Goal: Information Seeking & Learning: Learn about a topic

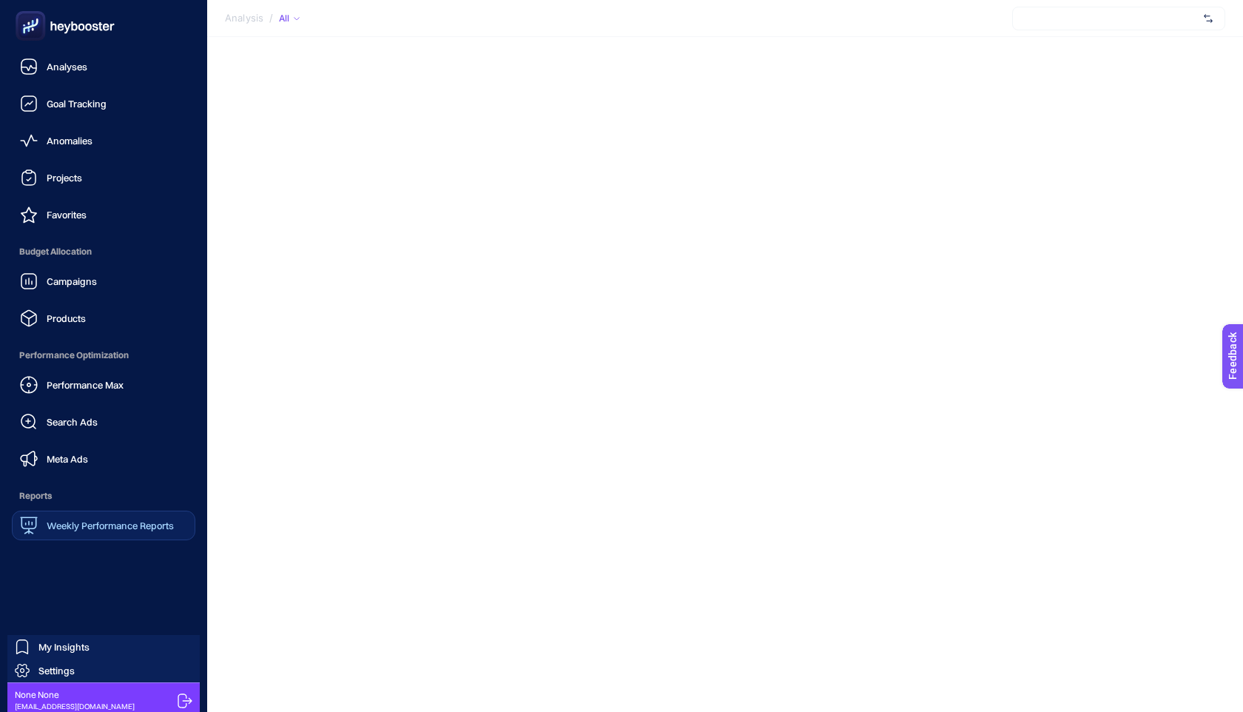
click at [84, 530] on span "Weekly Performance Reports" at bounding box center [110, 525] width 127 height 12
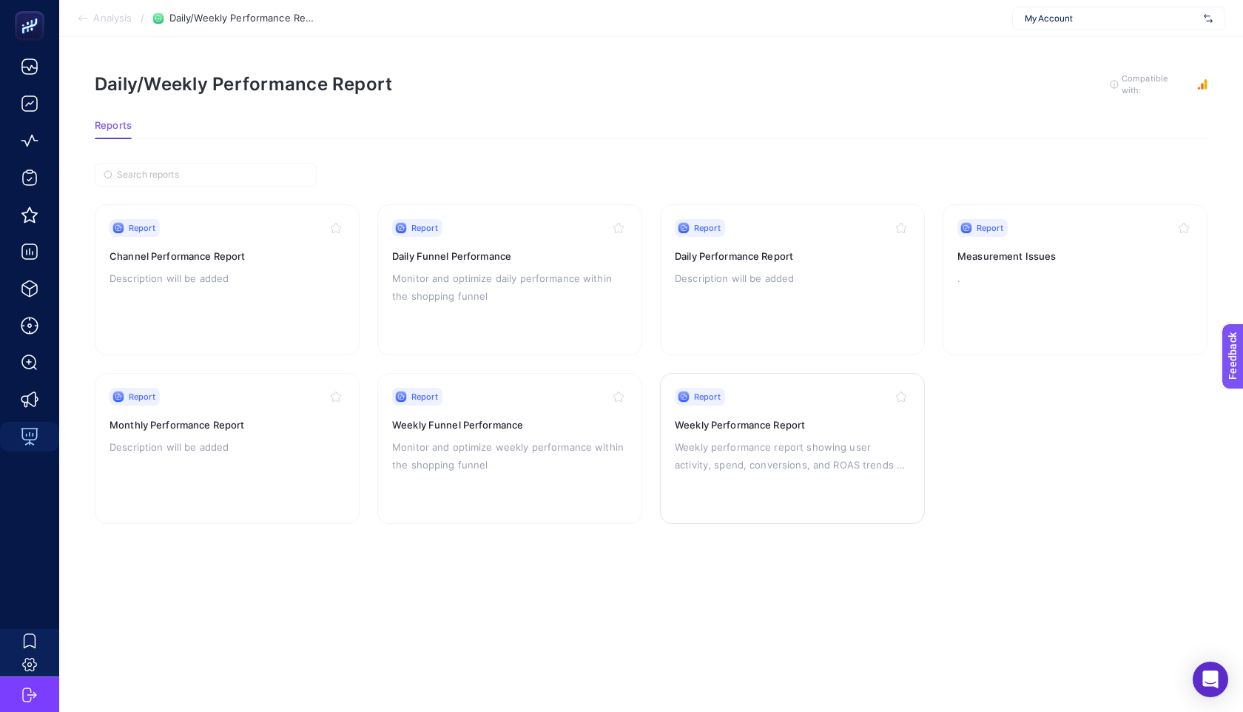
click at [723, 457] on p "Weekly performance report showing user activity, spend, conversions, and ROAS t…" at bounding box center [792, 456] width 235 height 36
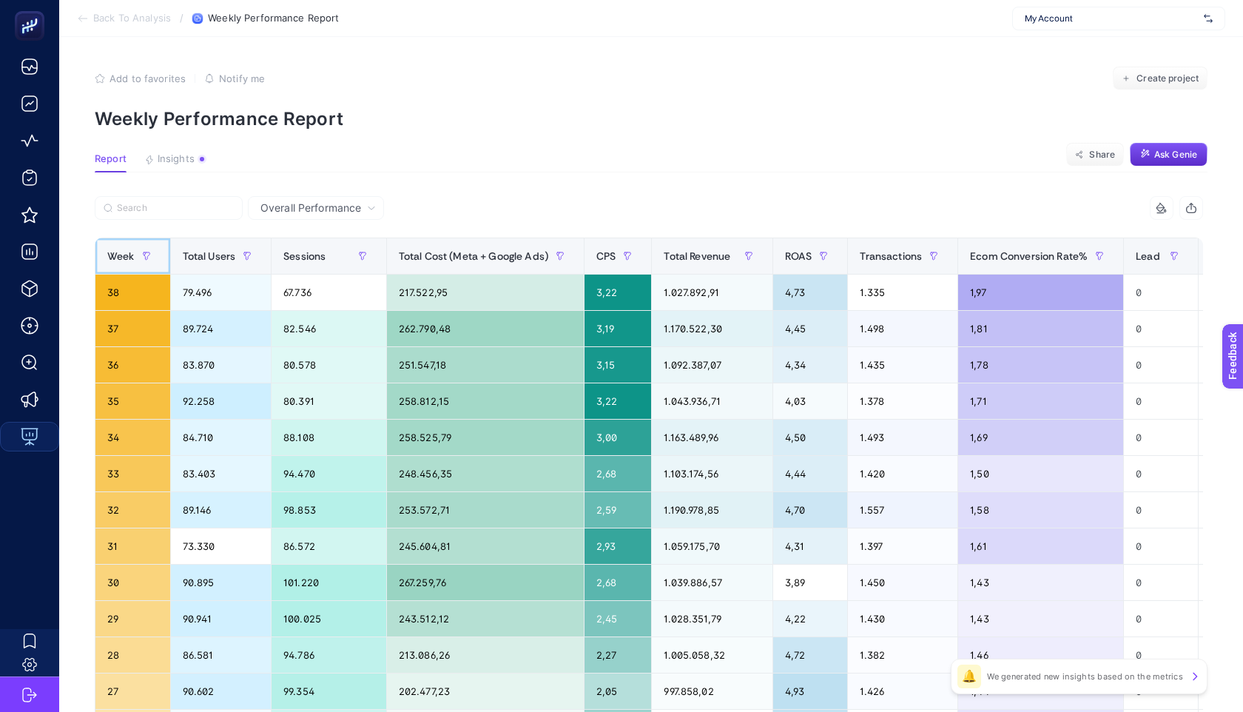
click at [121, 254] on span "Week" at bounding box center [120, 256] width 27 height 12
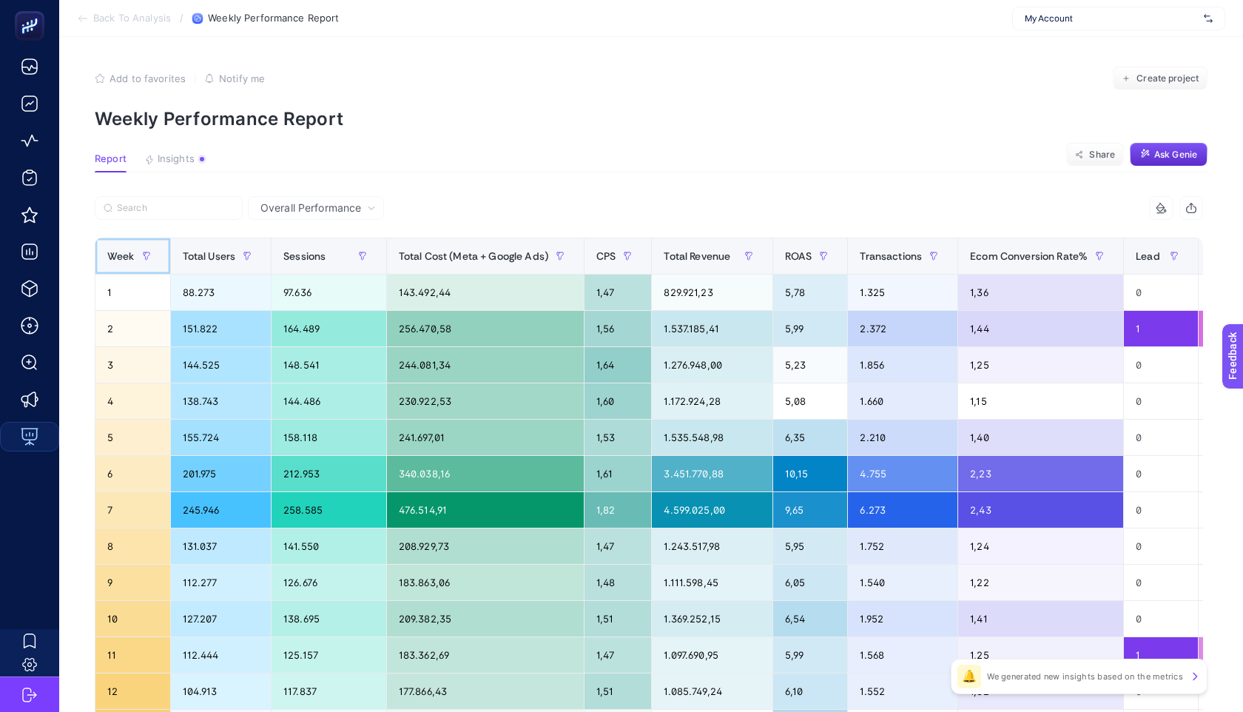
click at [121, 254] on span "Week" at bounding box center [120, 256] width 27 height 12
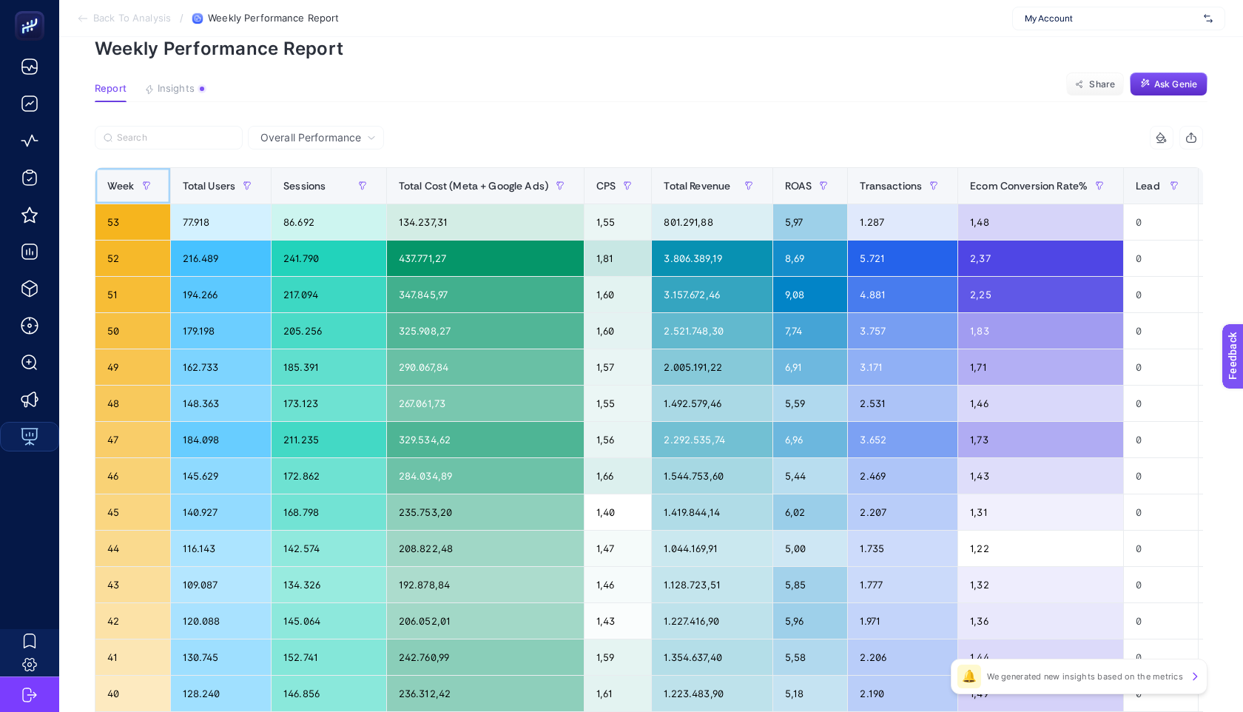
scroll to position [10, 0]
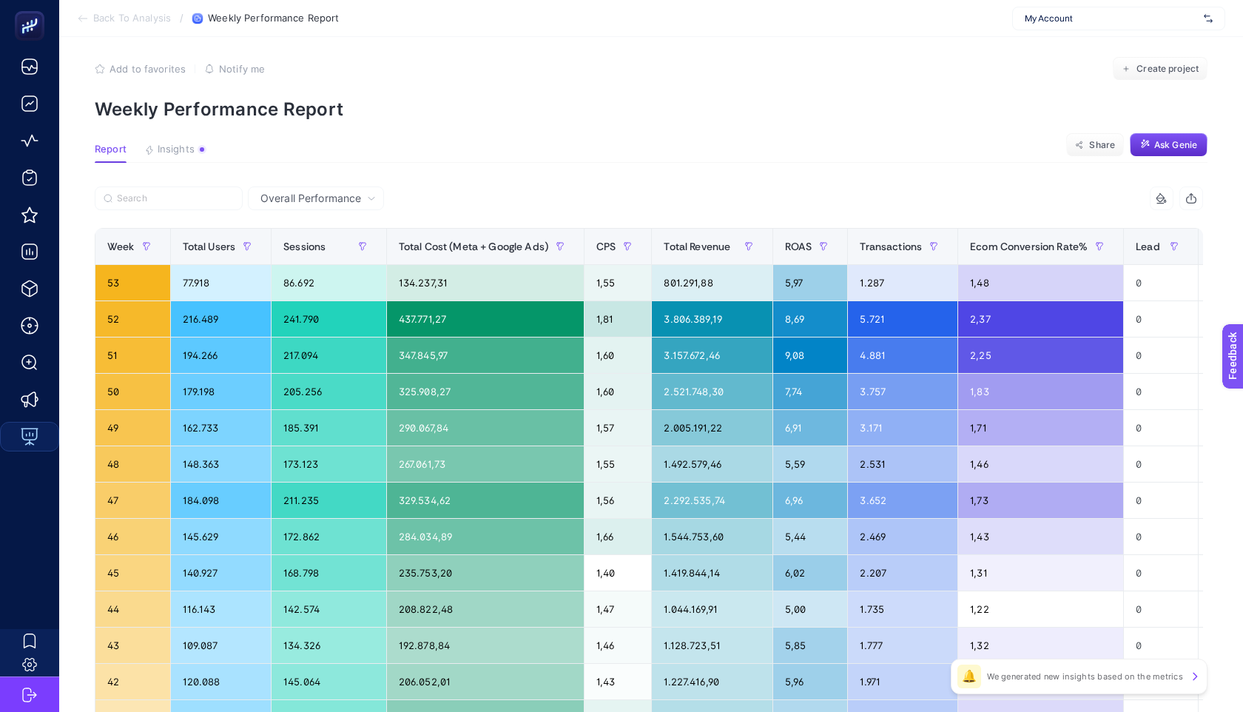
click at [837, 133] on article "Add to favorites false Notify me Create project Weekly Performance Report Repor…" at bounding box center [650, 605] width 1183 height 1156
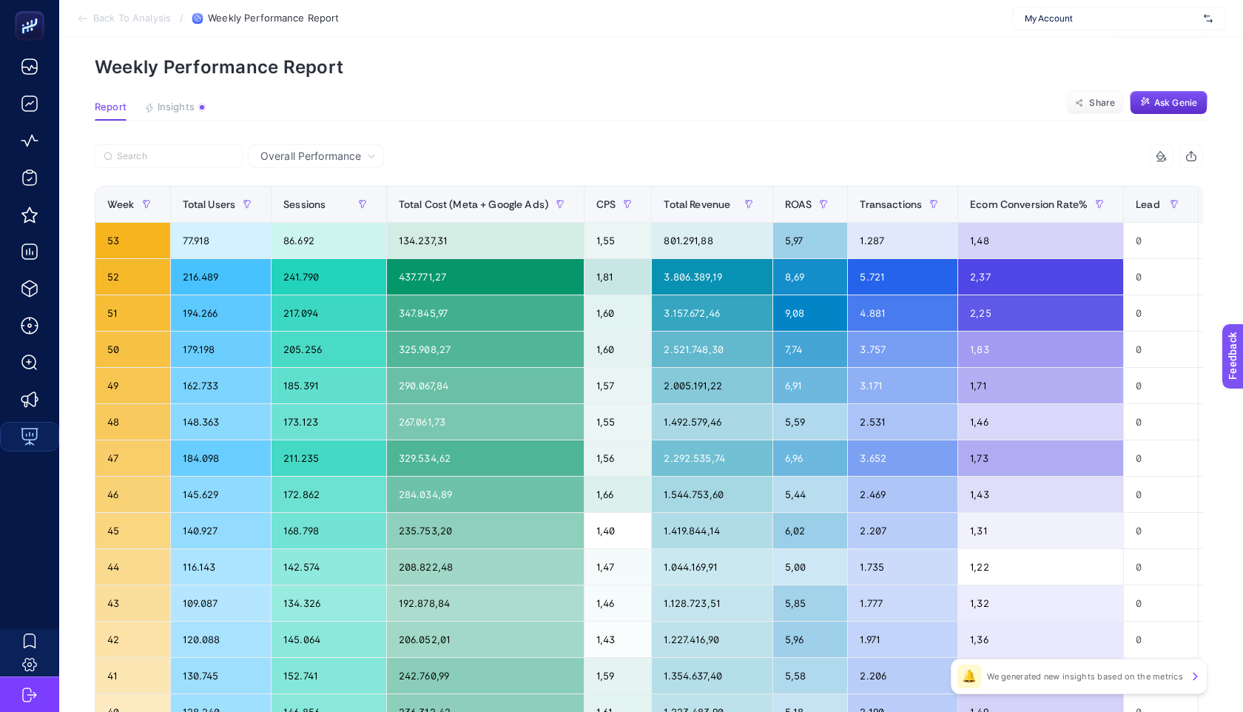
scroll to position [0, 0]
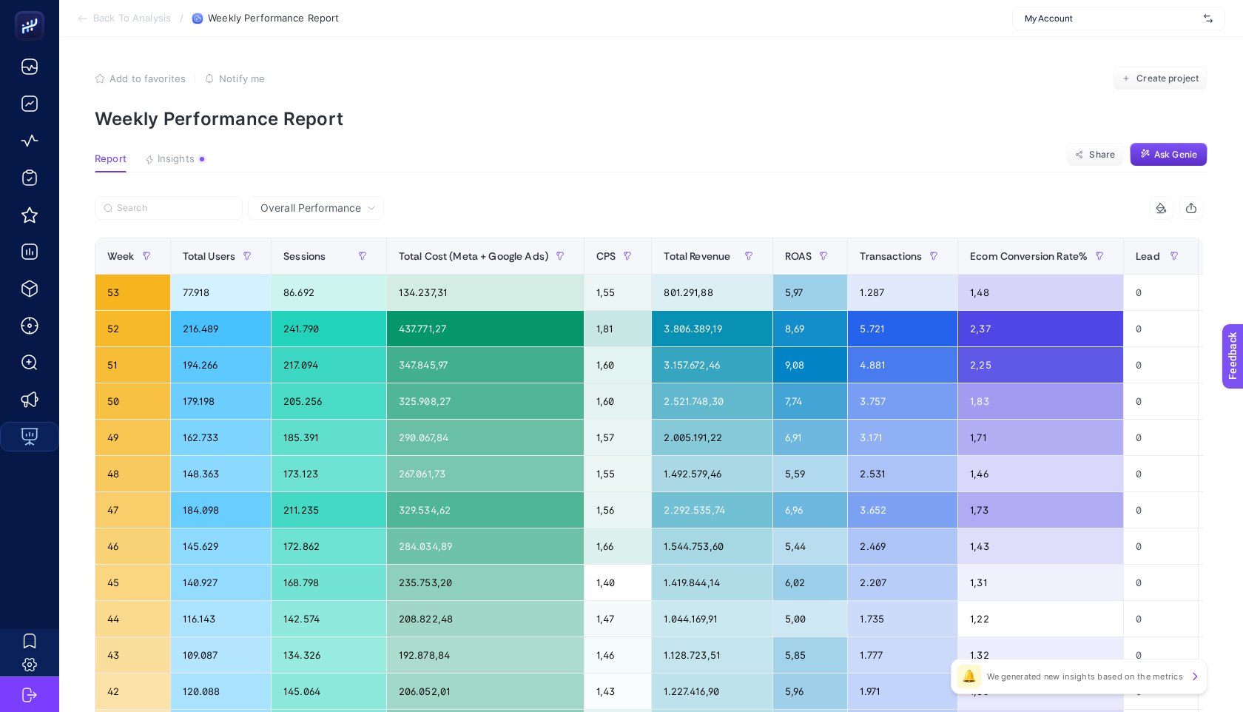
drag, startPoint x: 305, startPoint y: 215, endPoint x: 379, endPoint y: 211, distance: 74.8
click at [305, 215] on div "Overall Performance" at bounding box center [316, 208] width 136 height 24
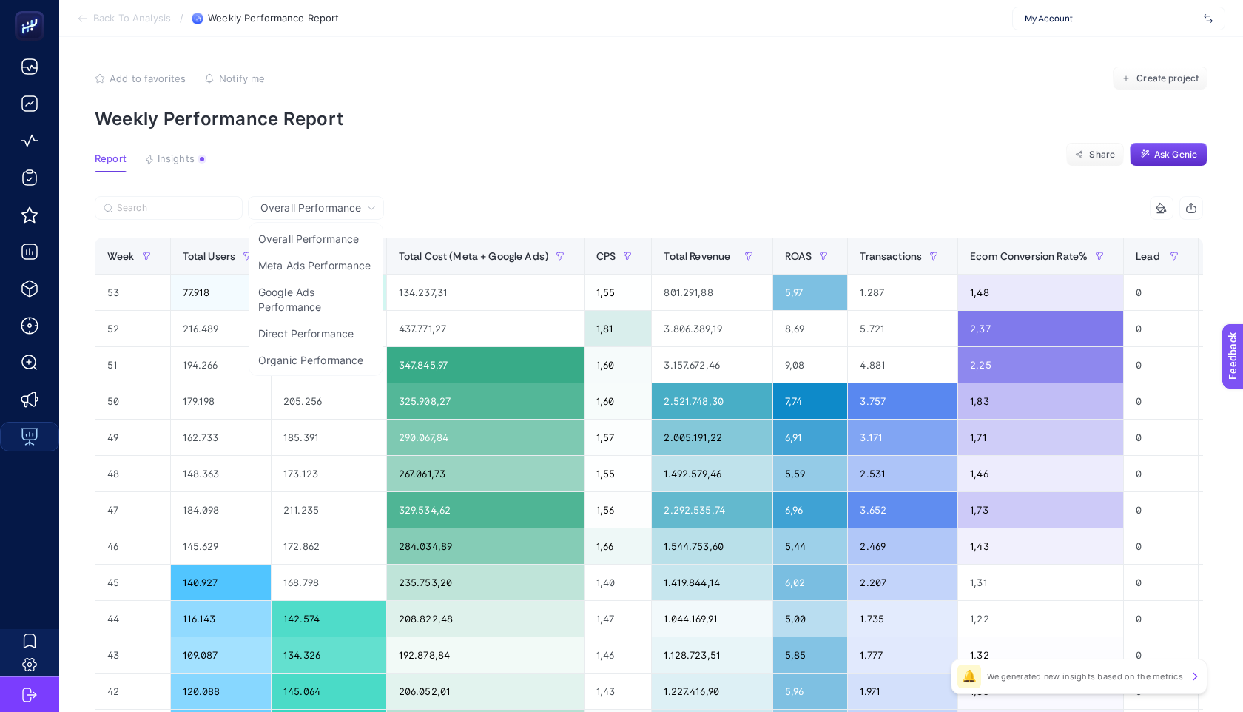
click at [378, 209] on div "Overall Performance" at bounding box center [317, 208] width 127 height 10
click at [479, 129] on article "Add to favorites false Notify me Create project Weekly Performance Report Repor…" at bounding box center [650, 615] width 1183 height 1156
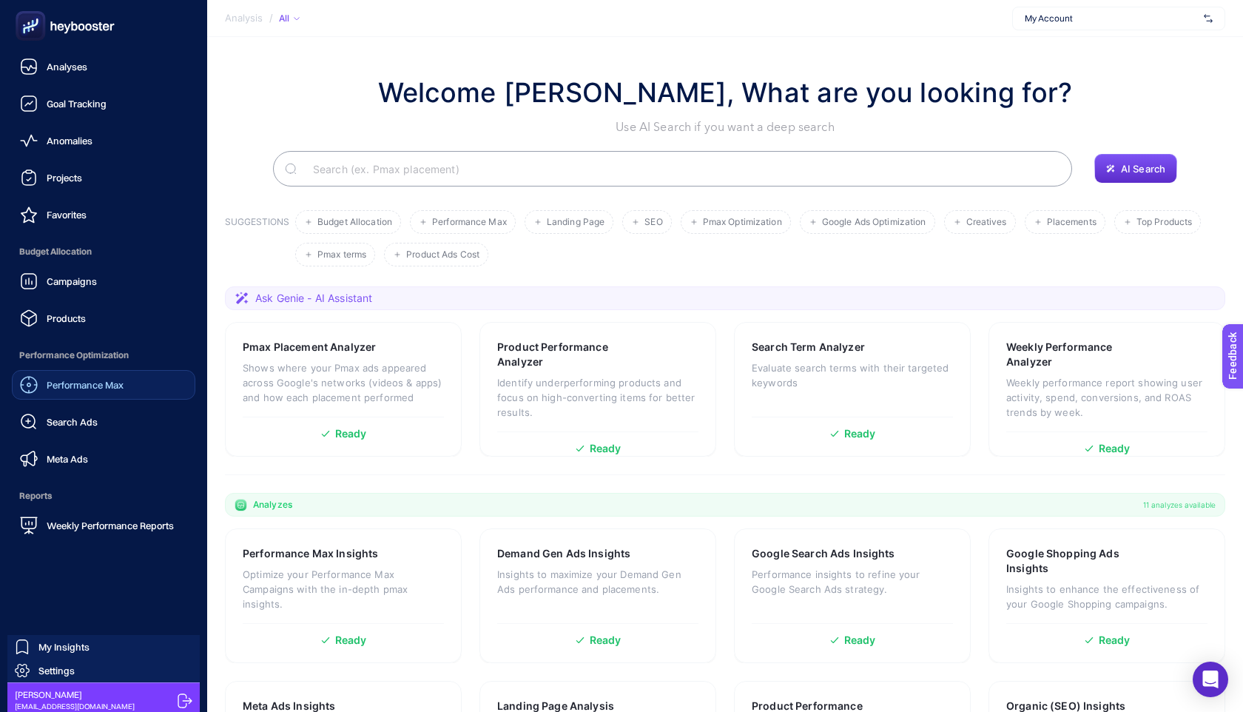
click at [99, 387] on span "Performance Max" at bounding box center [85, 385] width 77 height 12
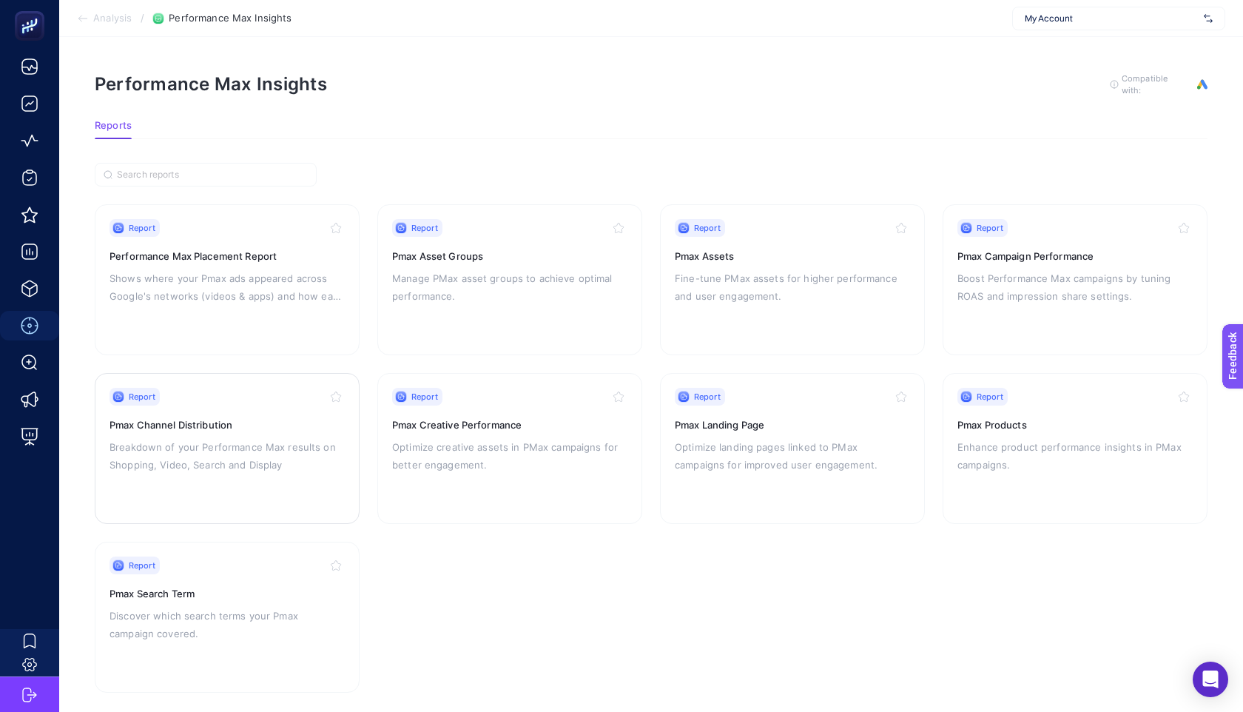
click at [250, 447] on p "Breakdown of your Performance Max results on Shopping, Video, Search and Display" at bounding box center [226, 456] width 235 height 36
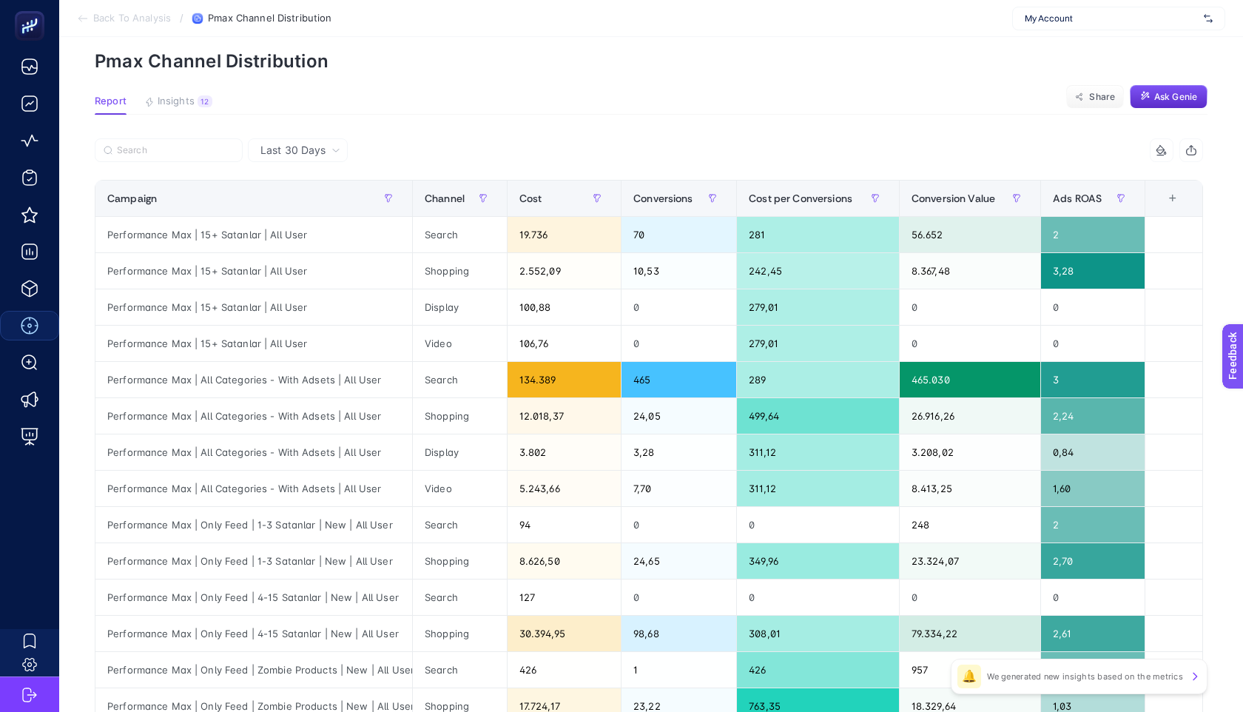
scroll to position [101, 0]
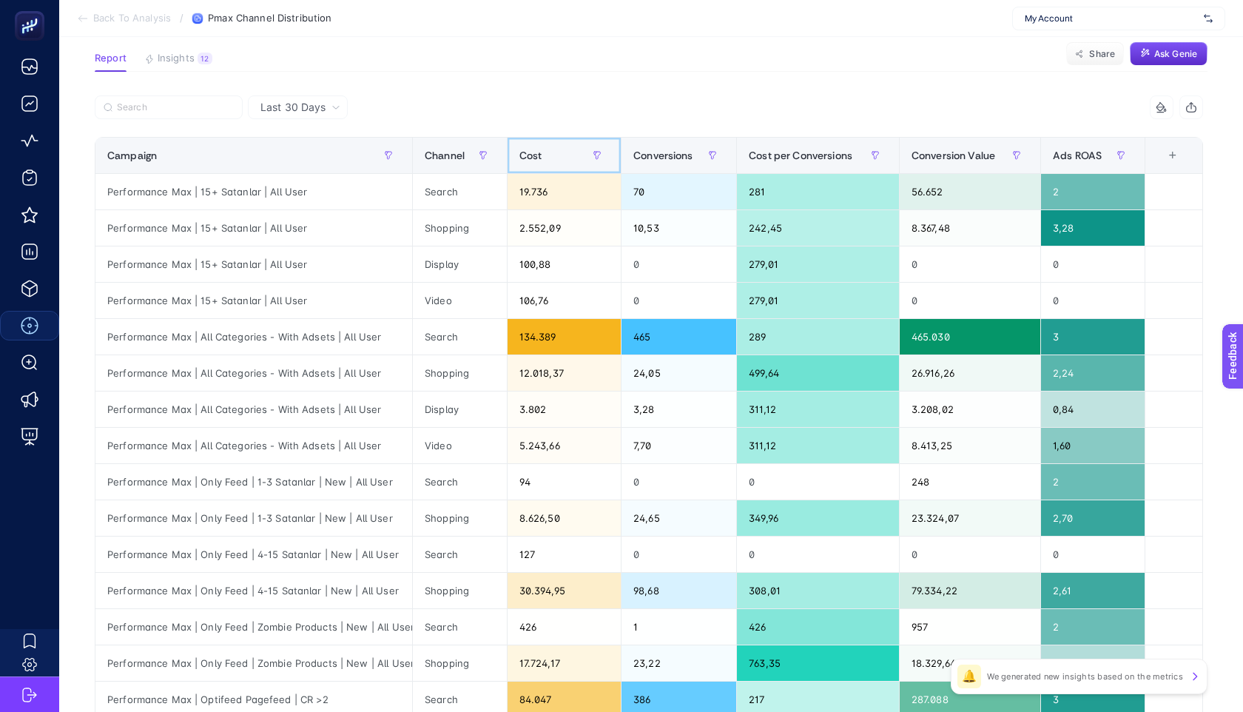
click at [533, 156] on span "Cost" at bounding box center [530, 155] width 23 height 12
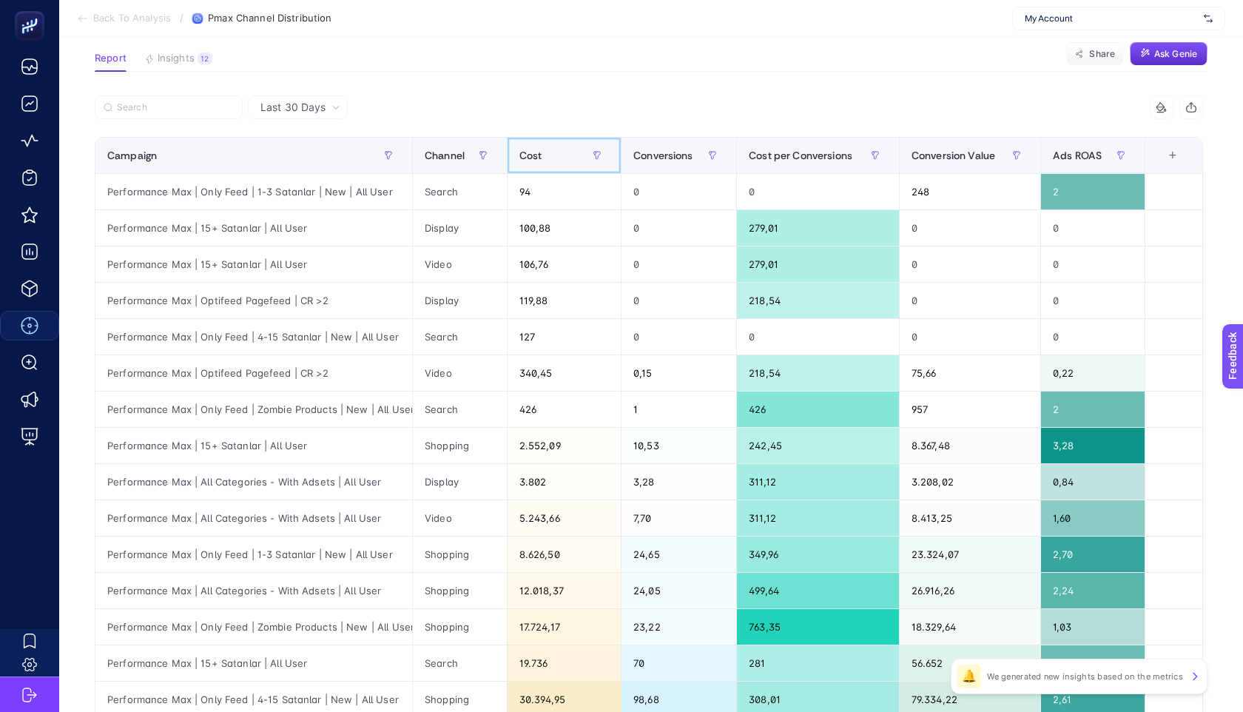
click at [533, 156] on span "Cost" at bounding box center [530, 155] width 23 height 12
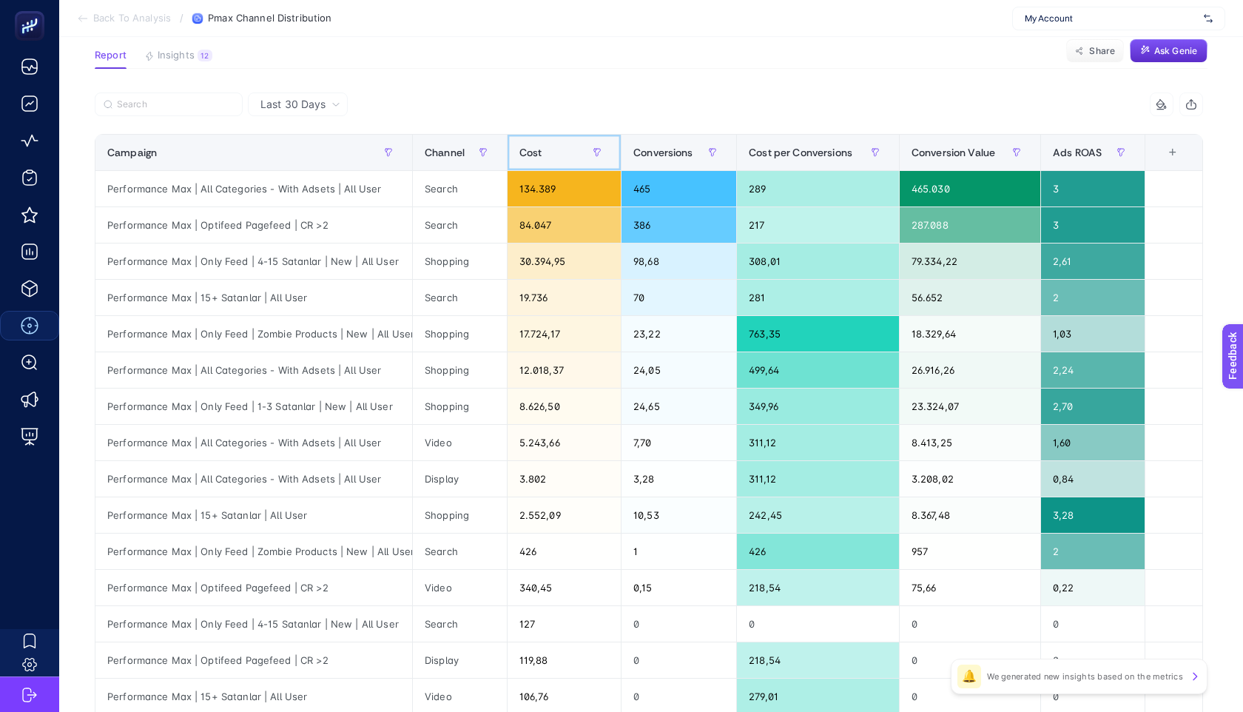
scroll to position [104, 0]
click at [541, 155] on div "Cost" at bounding box center [563, 152] width 89 height 24
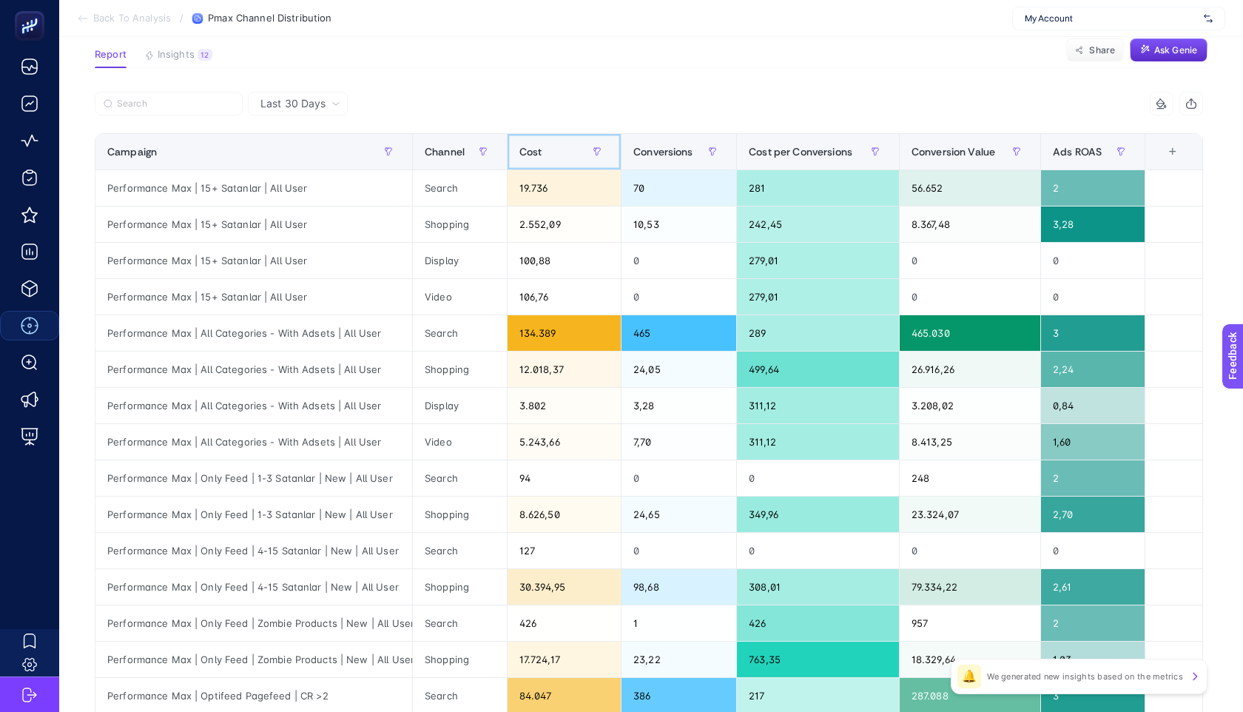
click at [541, 155] on div "Cost" at bounding box center [563, 152] width 89 height 24
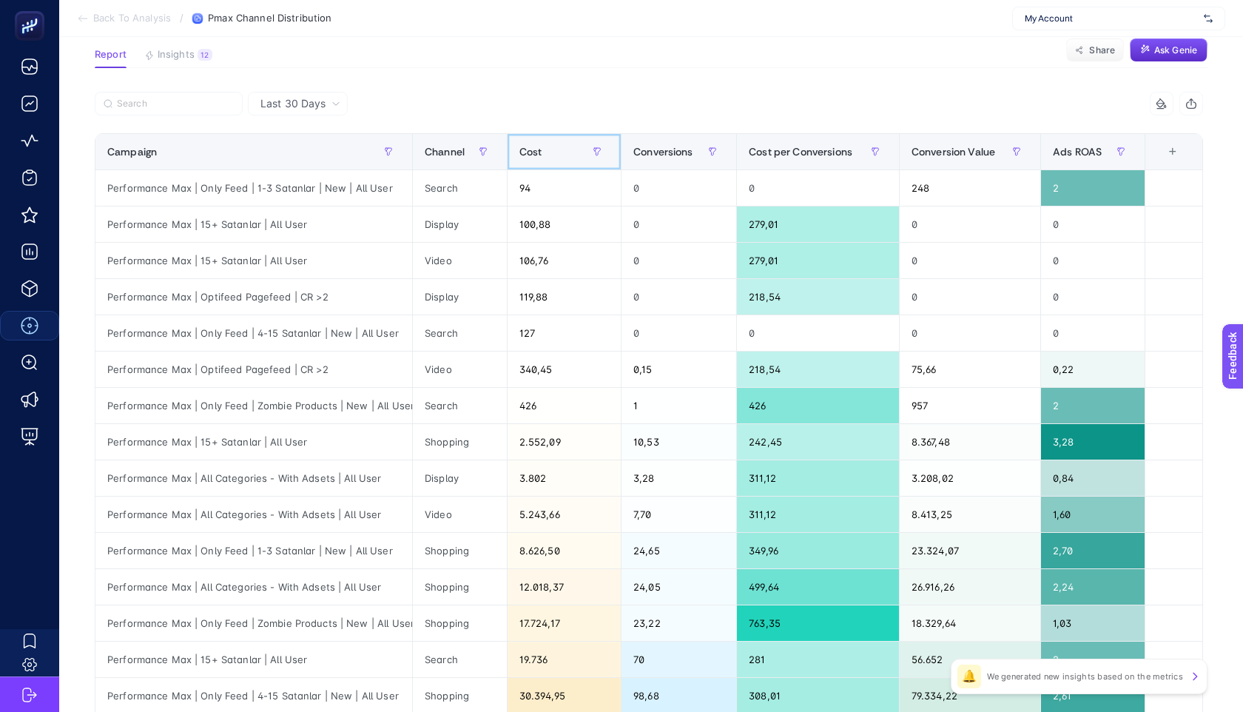
click at [533, 146] on span "Cost" at bounding box center [530, 152] width 23 height 12
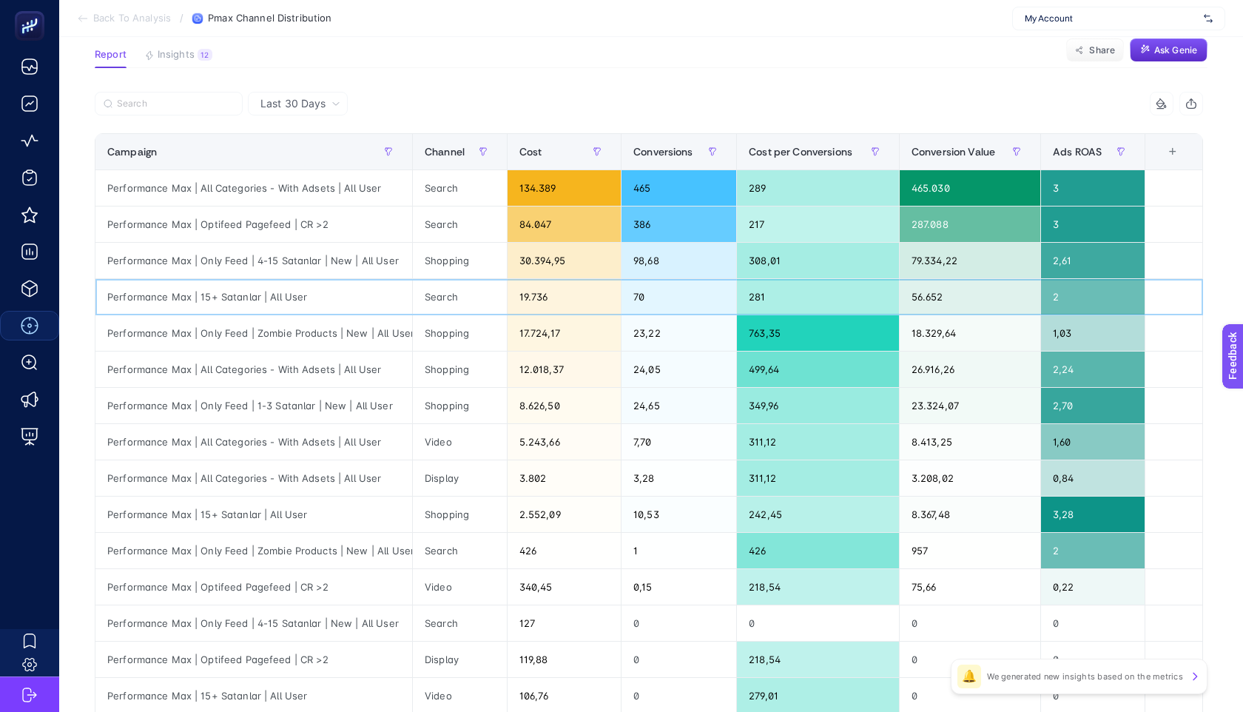
click at [670, 279] on div "70" at bounding box center [678, 297] width 115 height 36
click at [314, 97] on span "Last 30 Days" at bounding box center [292, 103] width 65 height 15
click at [299, 157] on li "Last 7 Days" at bounding box center [297, 161] width 91 height 27
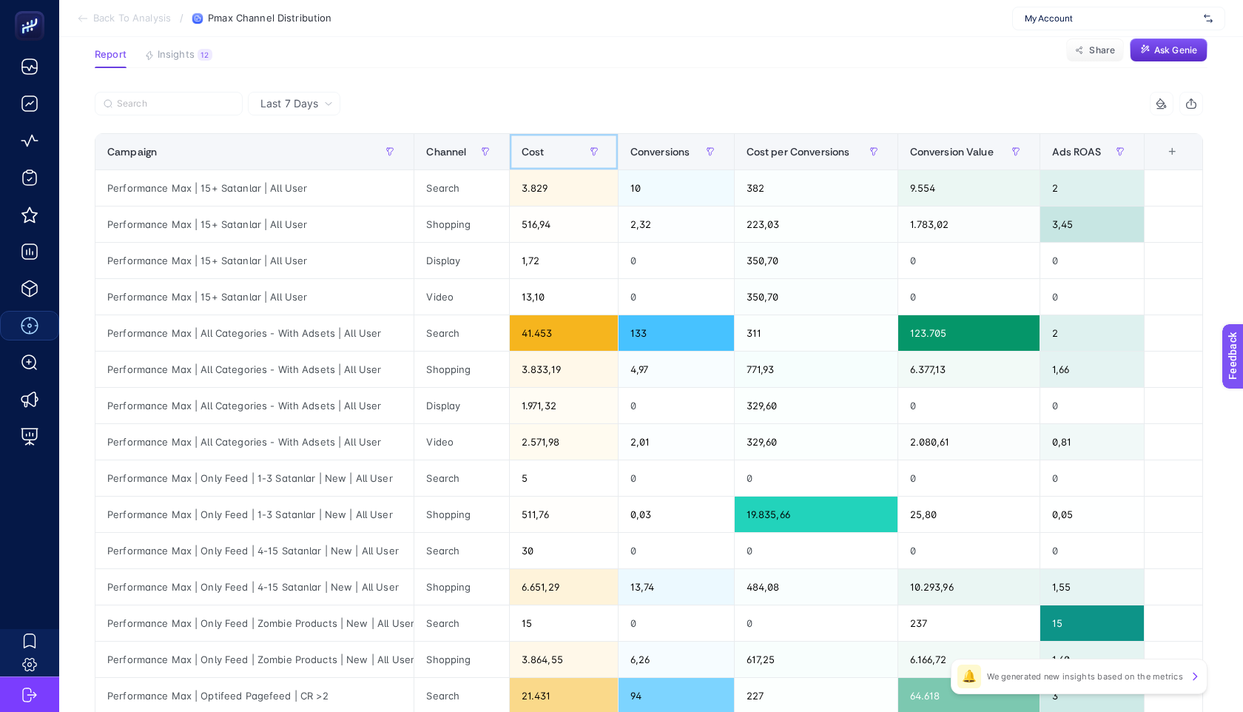
click at [544, 150] on div "Cost" at bounding box center [563, 152] width 84 height 24
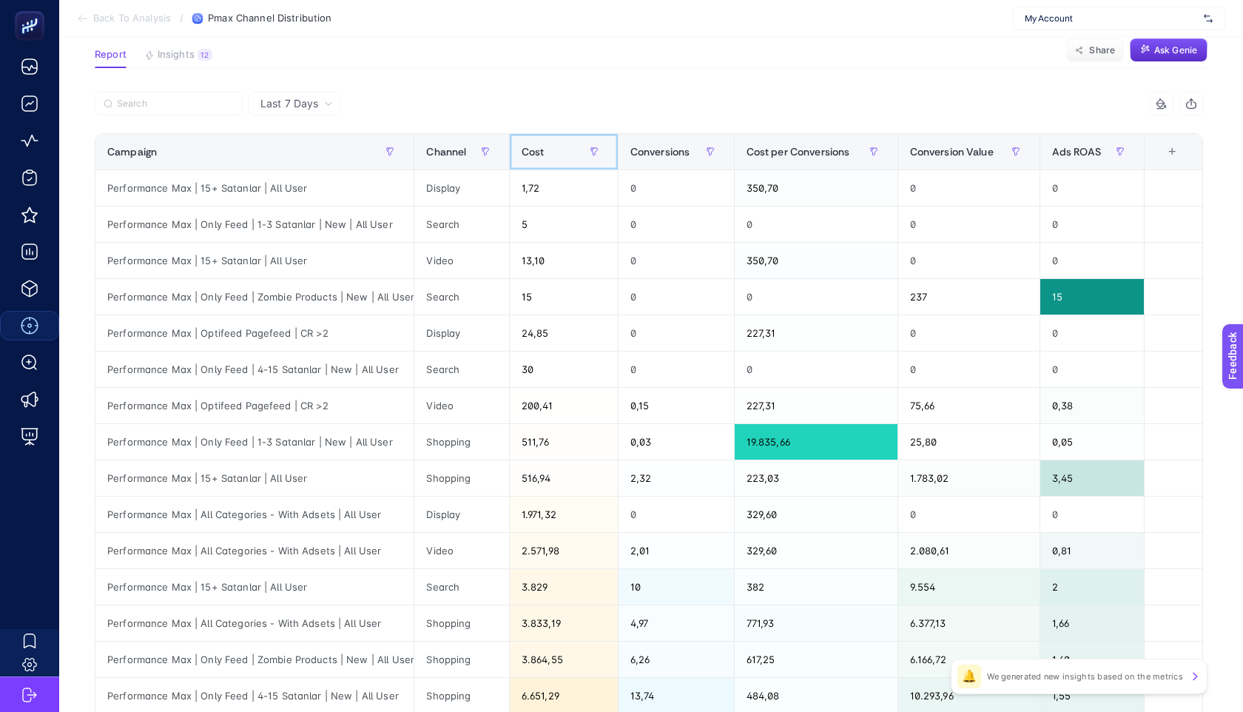
click at [530, 149] on span "Cost" at bounding box center [532, 152] width 23 height 12
